Goal: Task Accomplishment & Management: Use online tool/utility

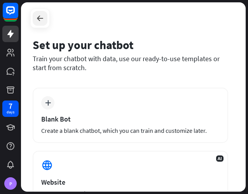
click at [41, 23] on div at bounding box center [40, 18] width 15 height 15
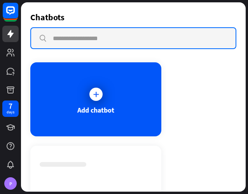
click at [72, 39] on input "text" at bounding box center [133, 38] width 205 height 20
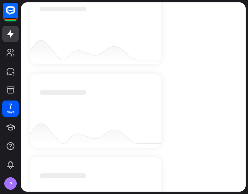
scroll to position [156, 0]
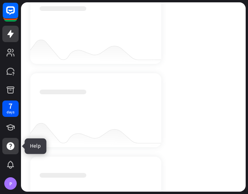
click at [11, 148] on icon at bounding box center [11, 146] width 8 height 8
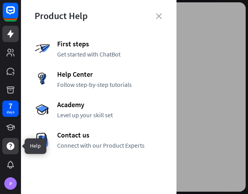
click at [11, 148] on icon at bounding box center [11, 146] width 8 height 8
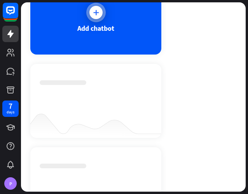
scroll to position [0, 0]
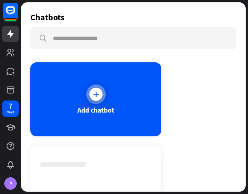
click at [96, 91] on icon at bounding box center [96, 94] width 8 height 8
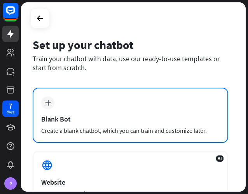
click at [46, 102] on icon "plus" at bounding box center [48, 102] width 6 height 5
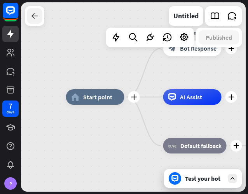
click at [34, 16] on icon at bounding box center [34, 15] width 9 height 9
